Goal: Transaction & Acquisition: Purchase product/service

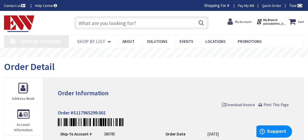
click at [244, 20] on strong "My Account" at bounding box center [243, 22] width 17 height 4
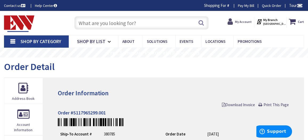
type input "[GEOGRAPHIC_DATA], [GEOGRAPHIC_DATA]"
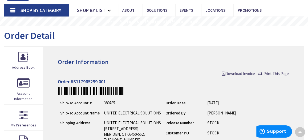
scroll to position [33, 0]
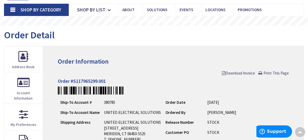
click at [13, 7] on link "Shop By Category" at bounding box center [36, 10] width 65 height 12
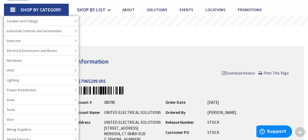
click at [257, 41] on div "Order Detail" at bounding box center [154, 36] width 300 height 20
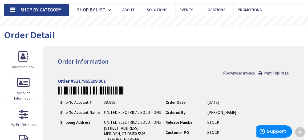
scroll to position [0, 0]
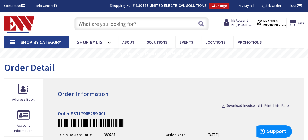
click at [108, 21] on input "text" at bounding box center [141, 23] width 134 height 13
paste input "LPS-RK-20SPI"
type input "LPS-RK-20SPI"
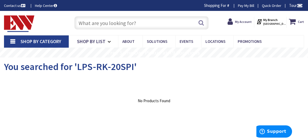
click at [106, 23] on input "text" at bounding box center [141, 22] width 134 height 13
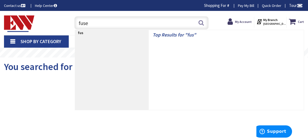
type input "fuses"
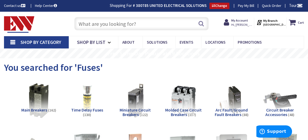
click at [129, 29] on input "text" at bounding box center [141, 23] width 134 height 13
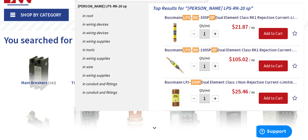
scroll to position [30, 0]
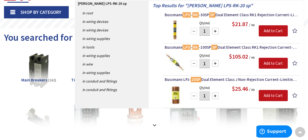
type input "Buss LPS-RK-20 sp"
drag, startPoint x: 305, startPoint y: 22, endPoint x: 308, endPoint y: 35, distance: 13.3
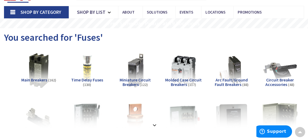
scroll to position [0, 0]
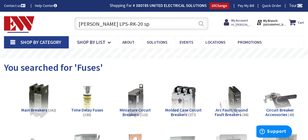
click at [199, 23] on button "Search" at bounding box center [201, 24] width 7 height 12
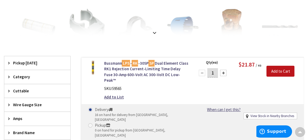
scroll to position [113, 0]
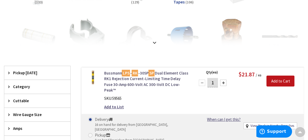
click at [155, 83] on link "Bussmann LPS - RK -30SP SP Dual Element Class RK1 Rejection Current-Limiting Ti…" at bounding box center [146, 81] width 85 height 23
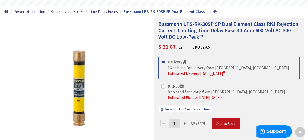
scroll to position [60, 0]
